Goal: Task Accomplishment & Management: Complete application form

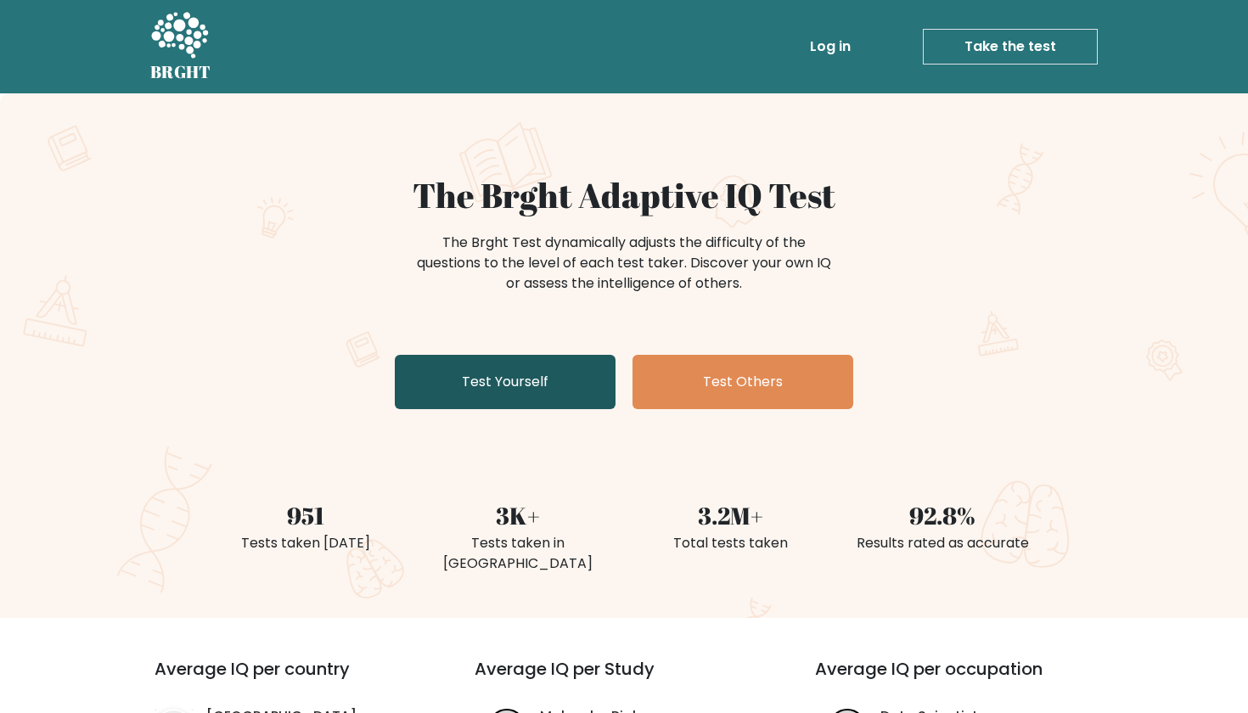
click at [495, 369] on link "Test Yourself" at bounding box center [505, 382] width 221 height 54
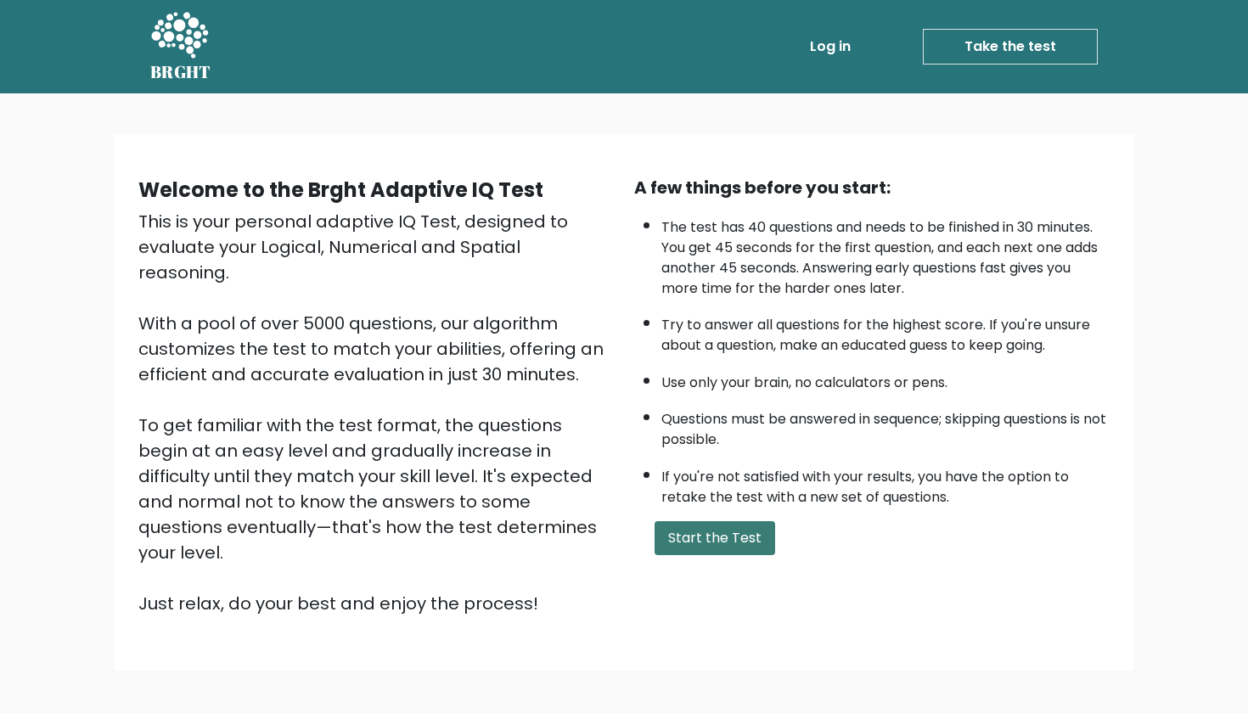
click at [693, 555] on button "Start the Test" at bounding box center [714, 538] width 121 height 34
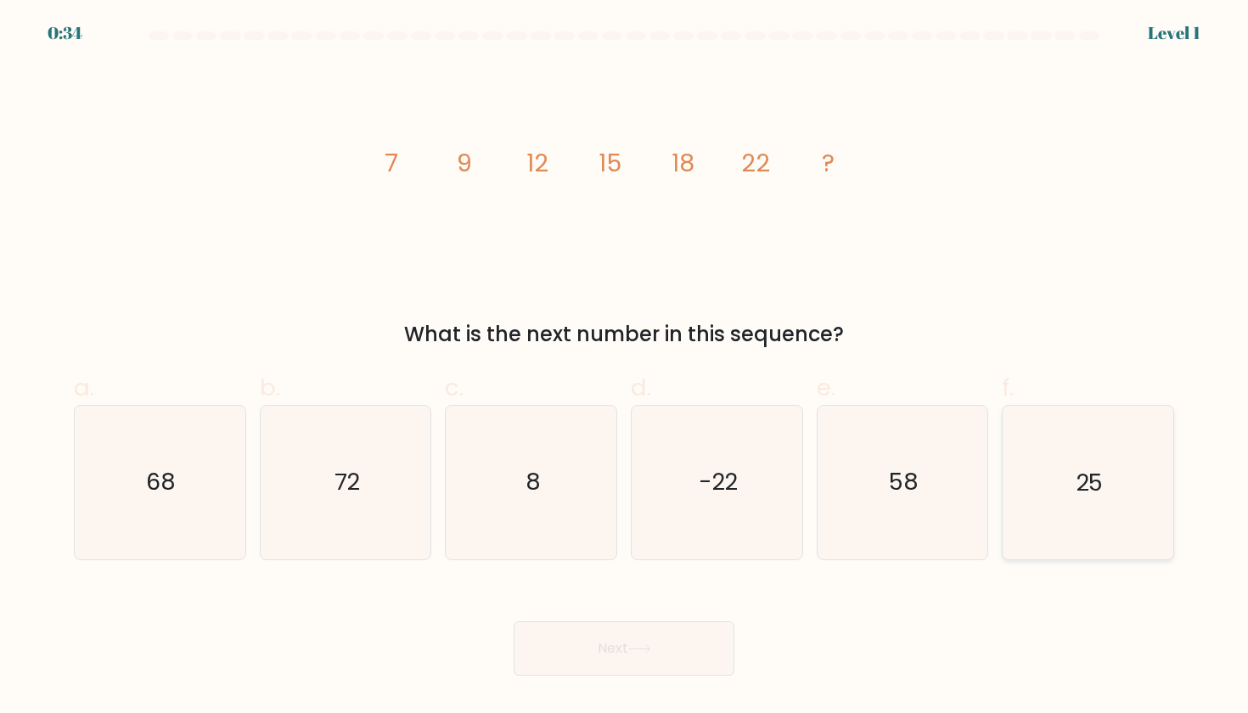
click at [1083, 492] on text "25" at bounding box center [1088, 482] width 27 height 31
click at [625, 368] on input "f. 25" at bounding box center [624, 361] width 1 height 11
radio input "true"
click at [619, 656] on button "Next" at bounding box center [624, 648] width 221 height 54
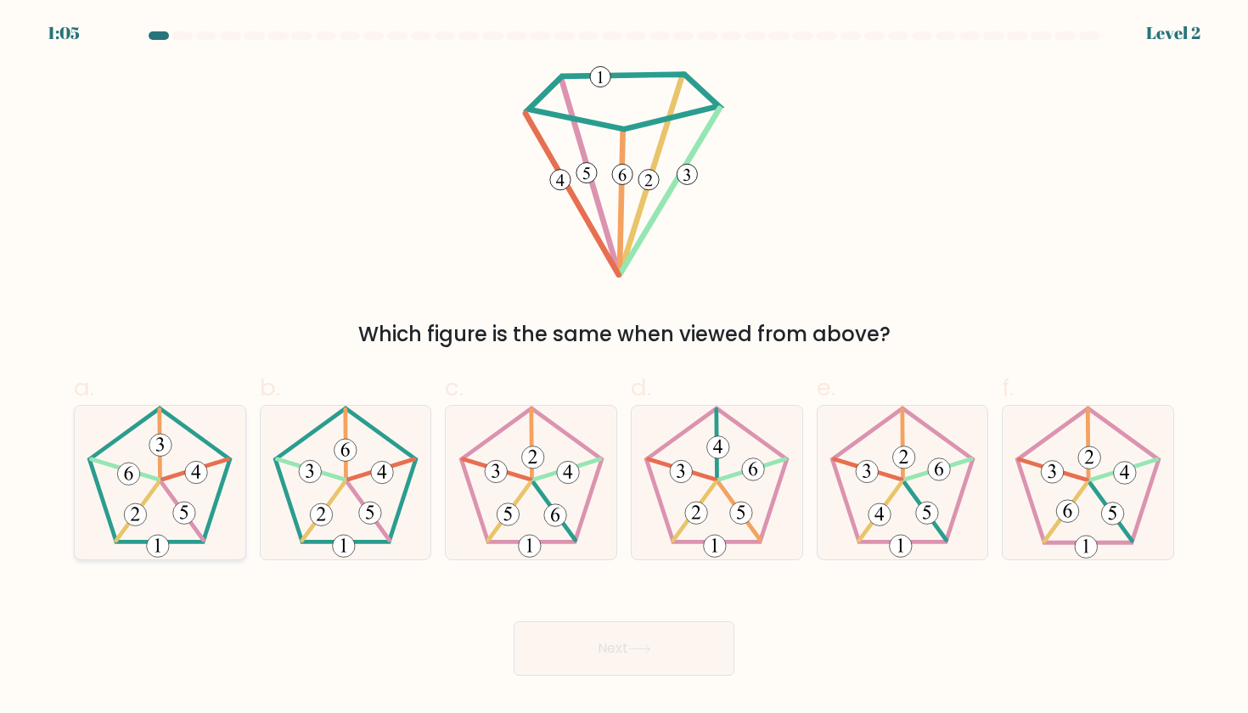
click at [179, 478] on icon at bounding box center [159, 482] width 153 height 153
click at [624, 368] on input "a." at bounding box center [624, 361] width 1 height 11
radio input "true"
click at [343, 500] on icon at bounding box center [345, 482] width 153 height 153
click at [624, 368] on input "b." at bounding box center [624, 361] width 1 height 11
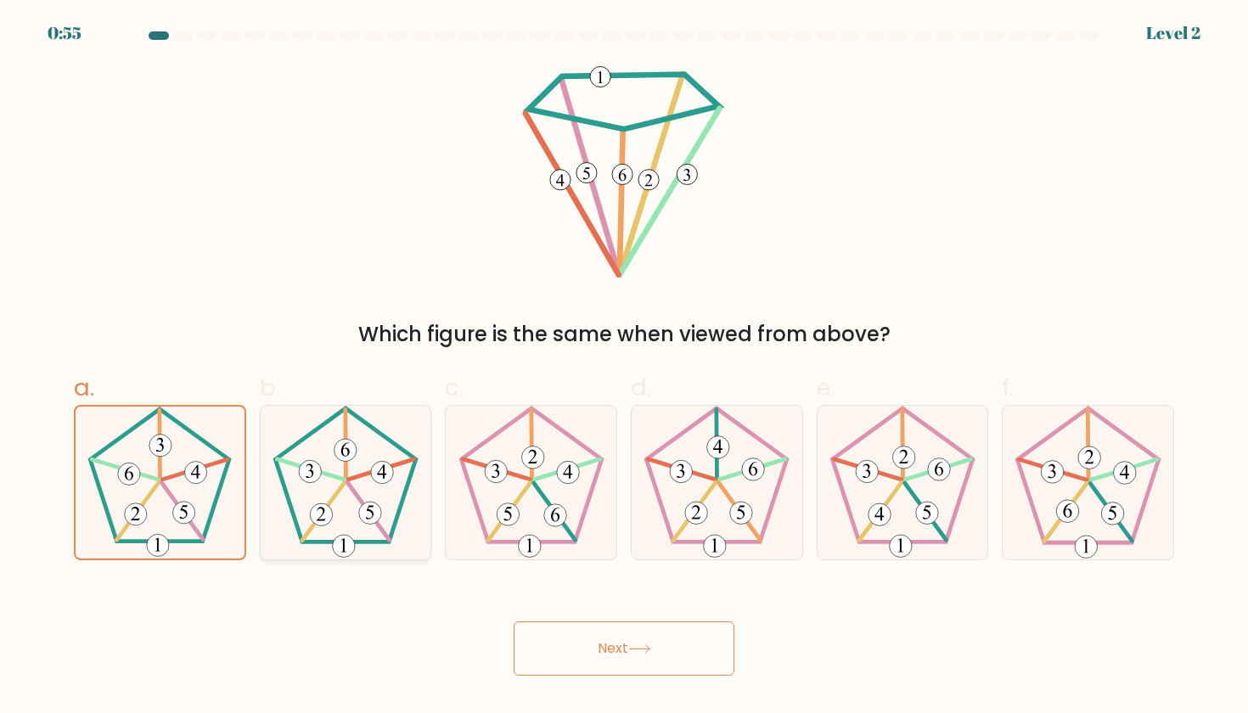
radio input "true"
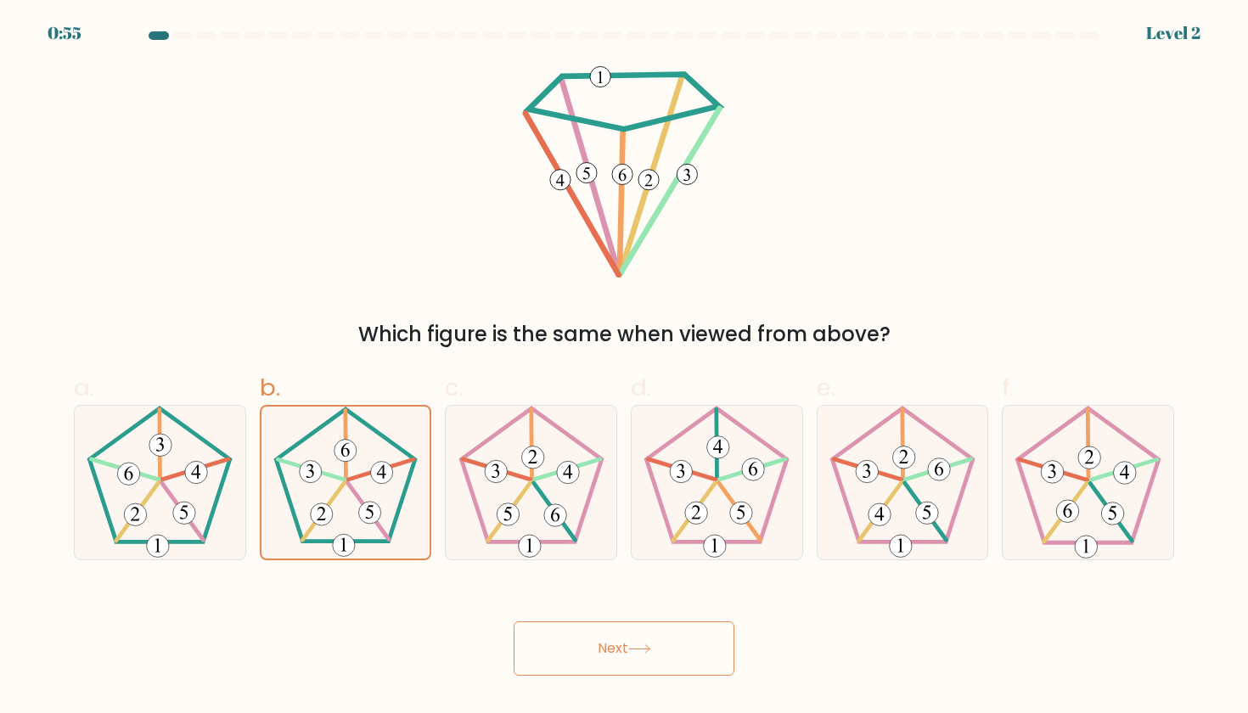
click at [622, 637] on button "Next" at bounding box center [624, 648] width 221 height 54
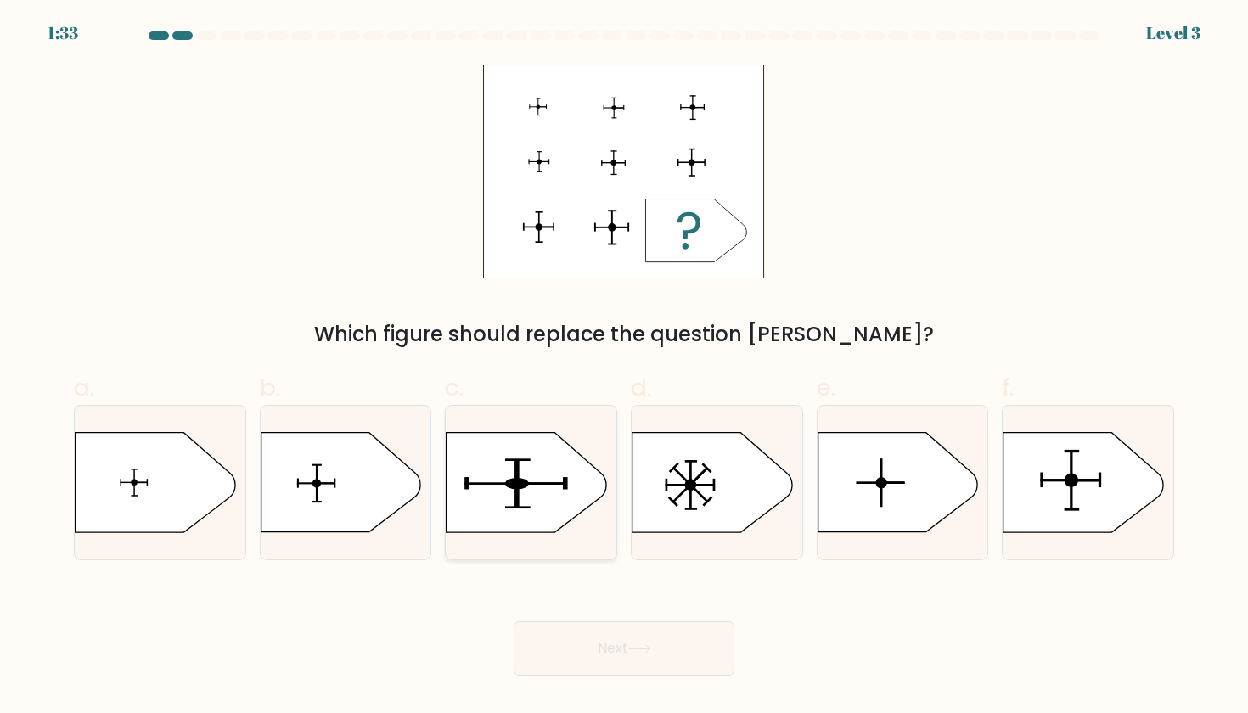
click at [498, 481] on icon at bounding box center [526, 482] width 160 height 99
click at [624, 368] on input "c." at bounding box center [624, 361] width 1 height 11
radio input "true"
click at [1109, 486] on icon at bounding box center [1083, 482] width 160 height 99
click at [625, 368] on input "f." at bounding box center [624, 361] width 1 height 11
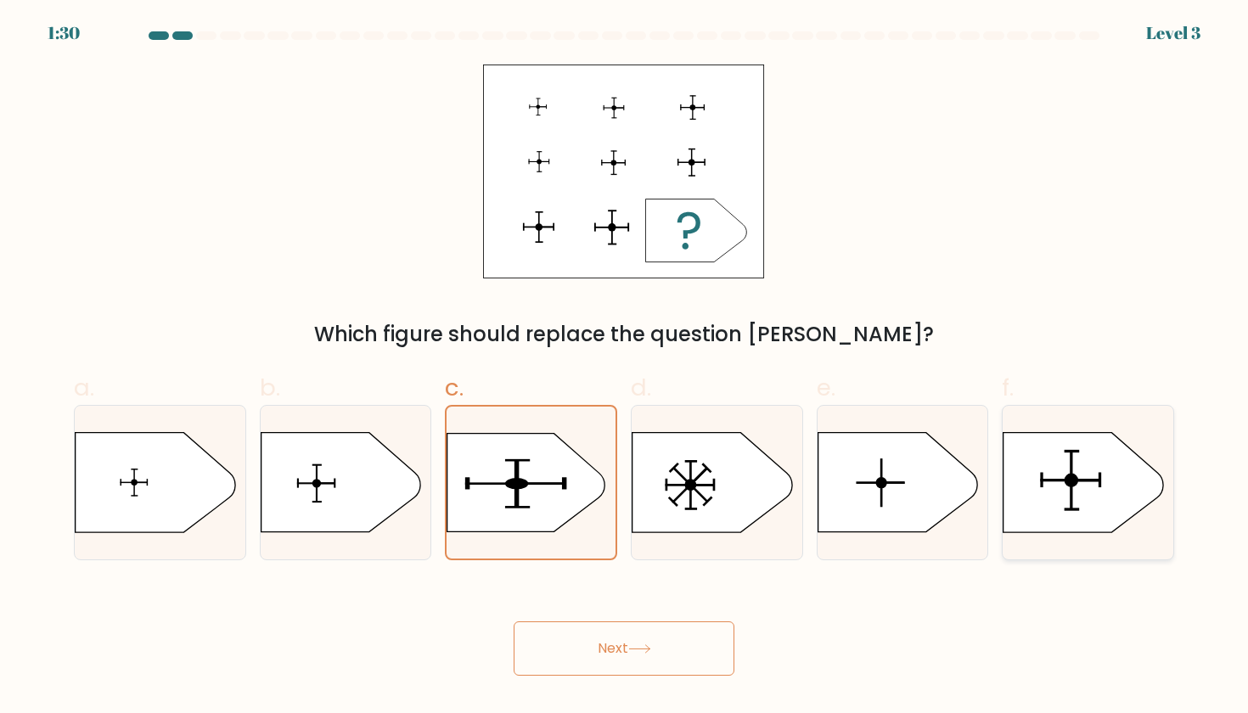
radio input "true"
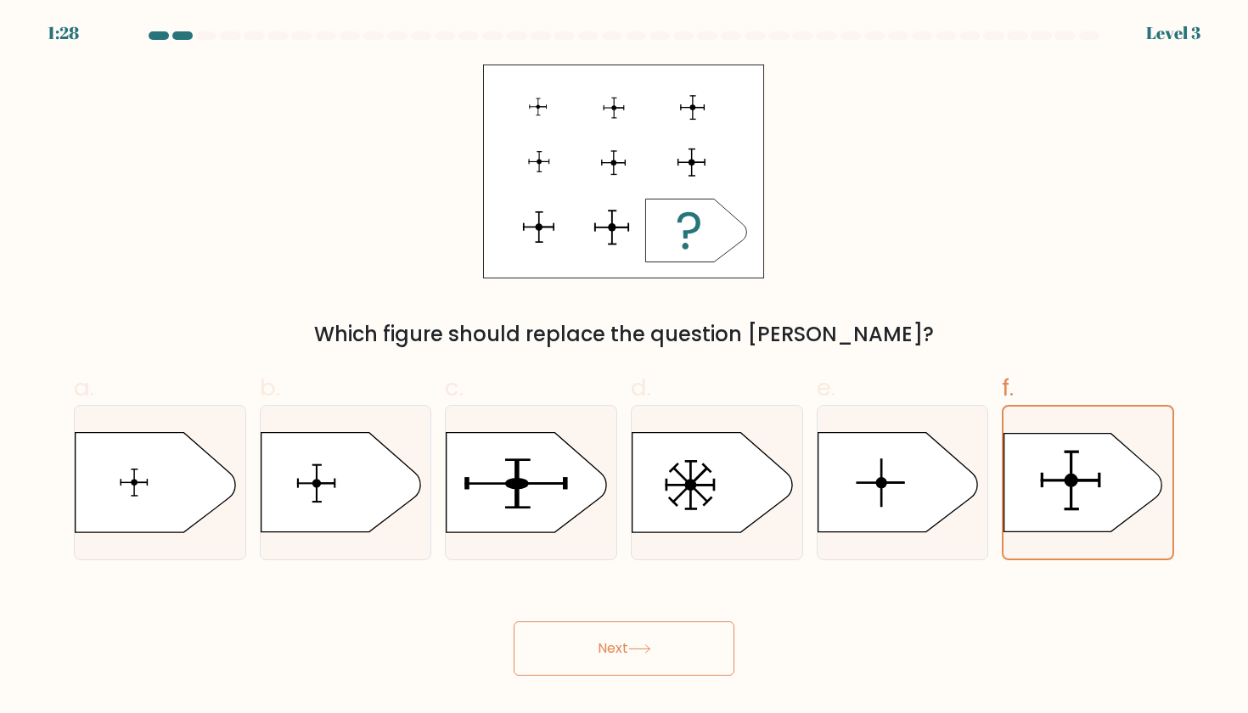
click at [623, 662] on button "Next" at bounding box center [624, 648] width 221 height 54
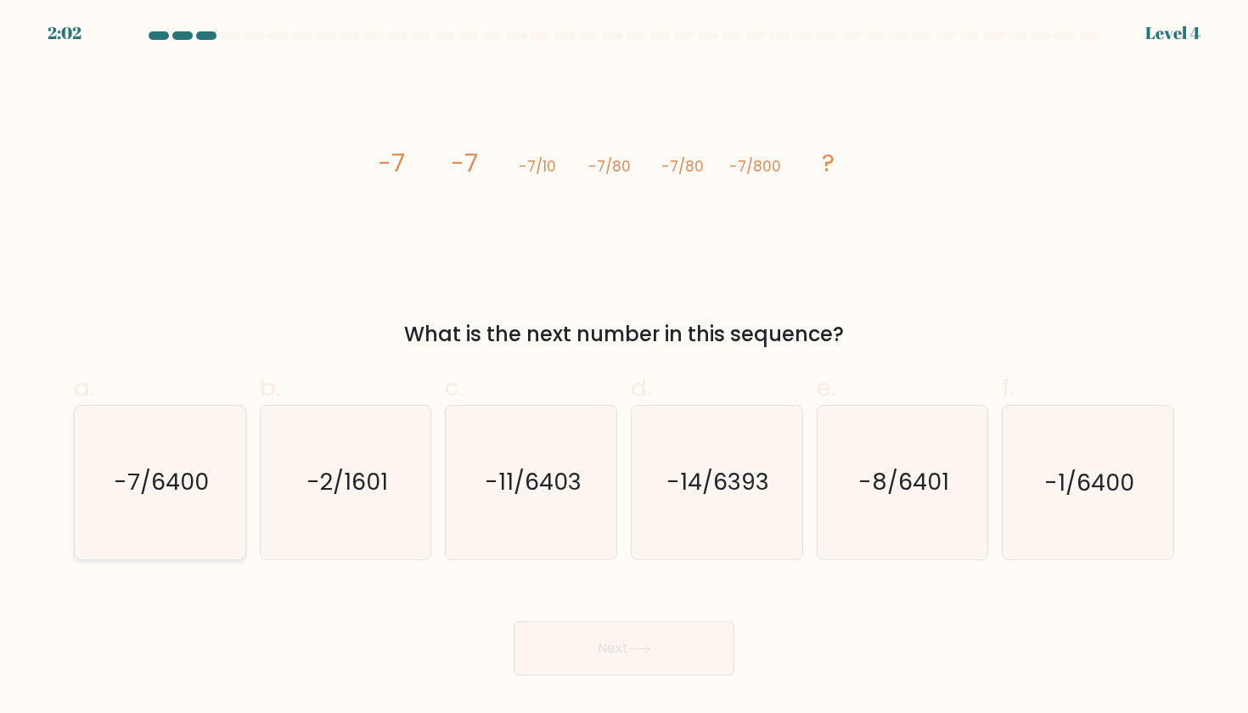
click at [195, 458] on icon "-7/6400" at bounding box center [159, 482] width 153 height 153
click at [624, 368] on input "a. -7/6400" at bounding box center [624, 361] width 1 height 11
radio input "true"
click at [587, 652] on button "Next" at bounding box center [624, 648] width 221 height 54
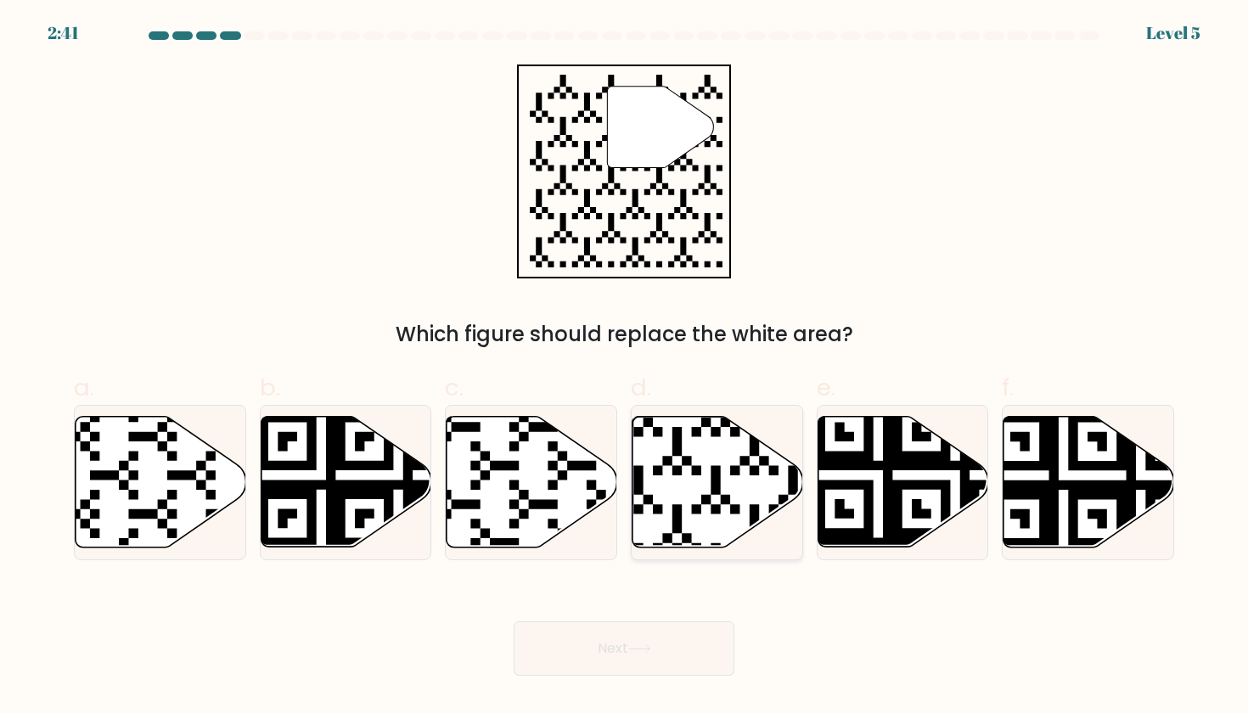
click at [680, 517] on icon at bounding box center [662, 552] width 309 height 309
click at [625, 368] on input "d." at bounding box center [624, 361] width 1 height 11
radio input "true"
click at [667, 654] on button "Next" at bounding box center [624, 648] width 221 height 54
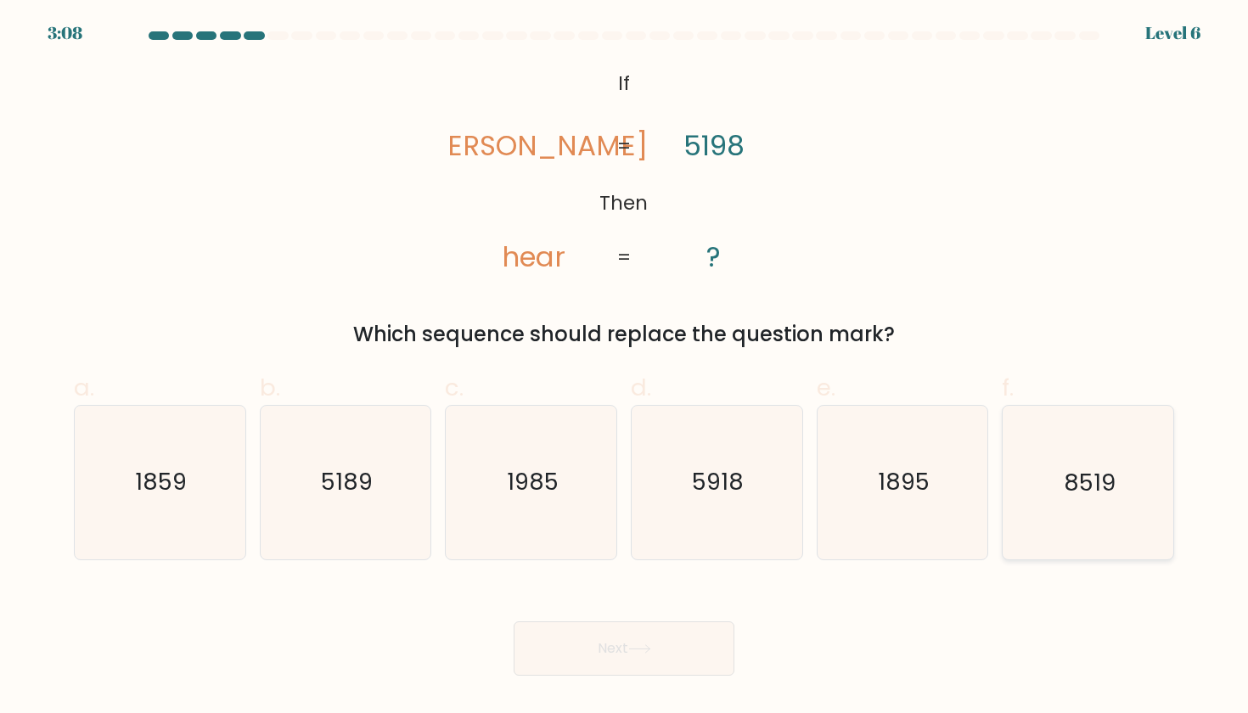
click at [1081, 484] on text "8519" at bounding box center [1090, 482] width 52 height 31
click at [625, 368] on input "f. 8519" at bounding box center [624, 361] width 1 height 11
radio input "true"
click at [654, 654] on button "Next" at bounding box center [624, 648] width 221 height 54
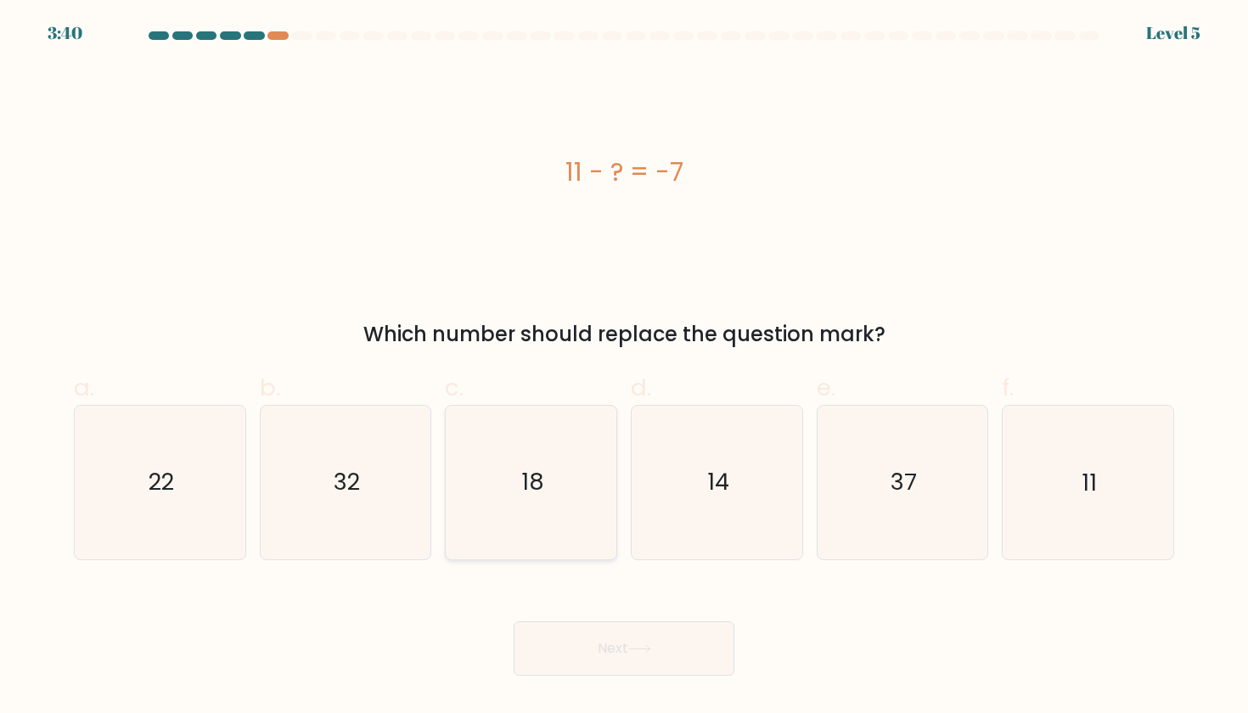
click at [565, 524] on icon "18" at bounding box center [531, 482] width 153 height 153
click at [624, 368] on input "c. 18" at bounding box center [624, 361] width 1 height 11
radio input "true"
click at [597, 644] on button "Next" at bounding box center [624, 648] width 221 height 54
